Goal: Transaction & Acquisition: Purchase product/service

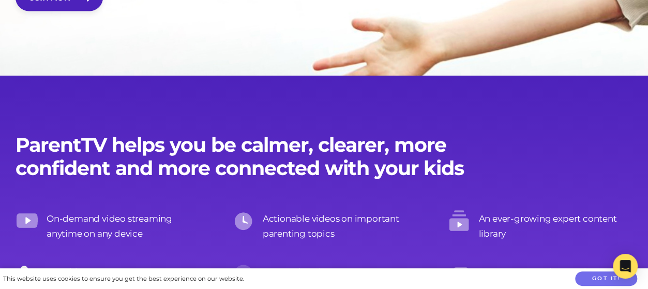
scroll to position [883, 0]
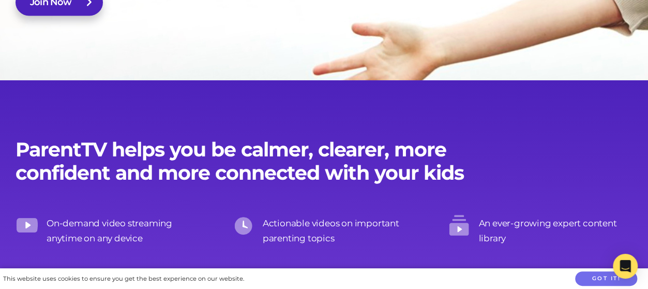
click at [85, 3] on link "Join Now" at bounding box center [59, 2] width 87 height 27
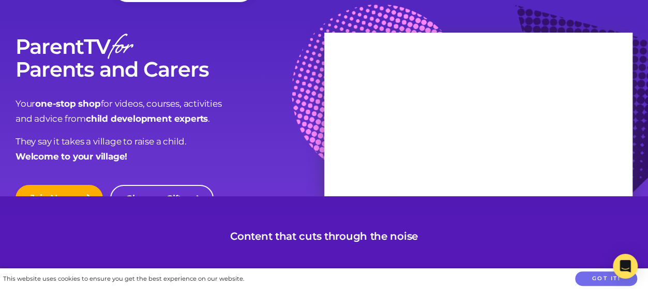
scroll to position [38, 0]
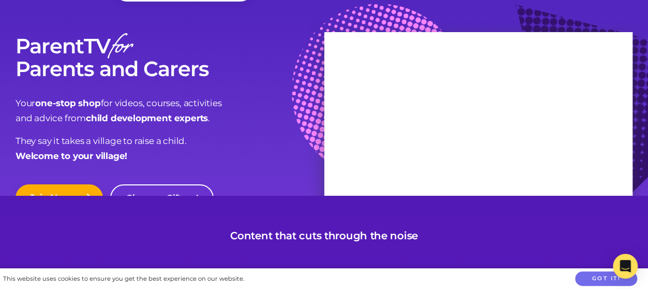
click at [85, 185] on link "Join Now" at bounding box center [59, 197] width 87 height 27
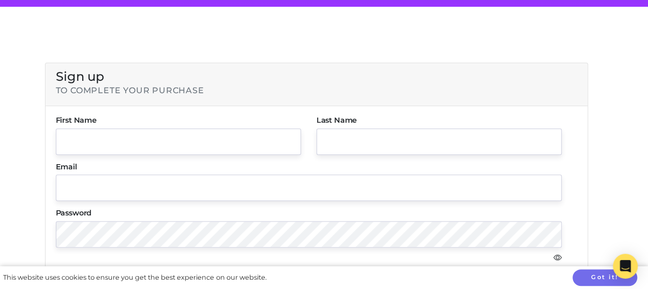
scroll to position [143, 0]
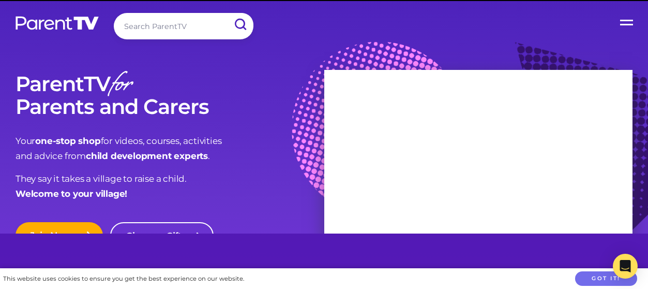
scroll to position [38, 0]
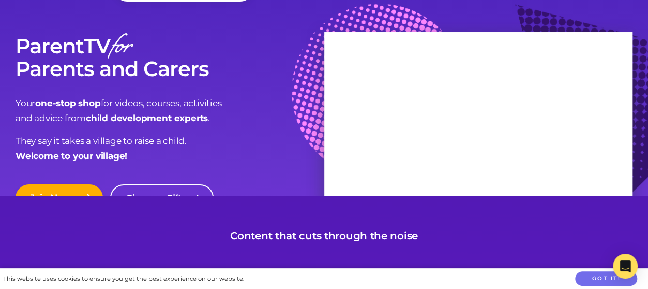
click at [188, 189] on link "Give as a Gift" at bounding box center [162, 197] width 104 height 27
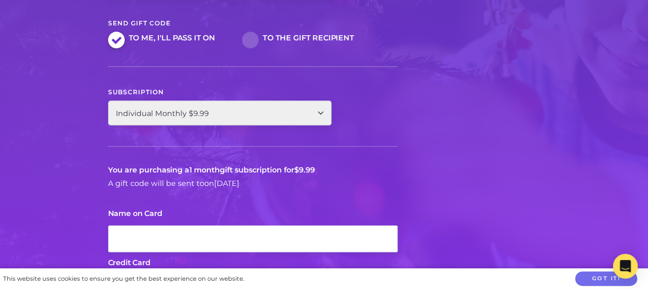
scroll to position [275, 0]
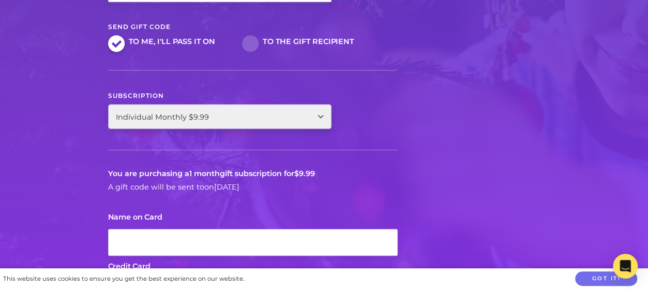
click at [279, 120] on select "Individual Monthly $9.99 Individual Annual $99.99" at bounding box center [220, 116] width 224 height 25
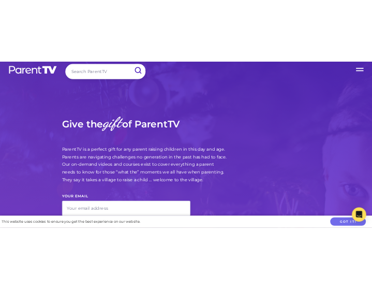
scroll to position [11, 0]
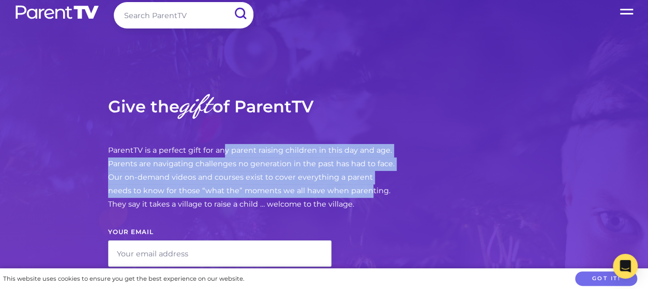
drag, startPoint x: 225, startPoint y: 148, endPoint x: 344, endPoint y: 196, distance: 128.4
click at [344, 196] on p "ParentTV is a perfect gift for any parent raising children in this day and age.…" at bounding box center [253, 177] width 290 height 67
drag, startPoint x: 344, startPoint y: 196, endPoint x: 249, endPoint y: 149, distance: 106.0
click at [249, 149] on p "ParentTV is a perfect gift for any parent raising children in this day and age.…" at bounding box center [253, 177] width 290 height 67
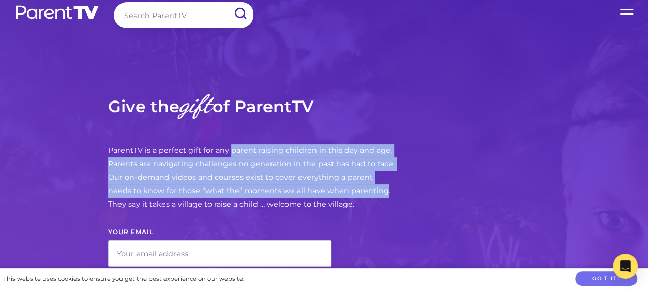
click at [249, 149] on p "ParentTV is a perfect gift for any parent raising children in this day and age.…" at bounding box center [253, 177] width 290 height 67
drag, startPoint x: 249, startPoint y: 149, endPoint x: 332, endPoint y: 197, distance: 96.2
click at [332, 197] on p "ParentTV is a perfect gift for any parent raising children in this day and age.…" at bounding box center [253, 177] width 290 height 67
drag, startPoint x: 332, startPoint y: 197, endPoint x: 235, endPoint y: 143, distance: 111.2
